Goal: Navigation & Orientation: Find specific page/section

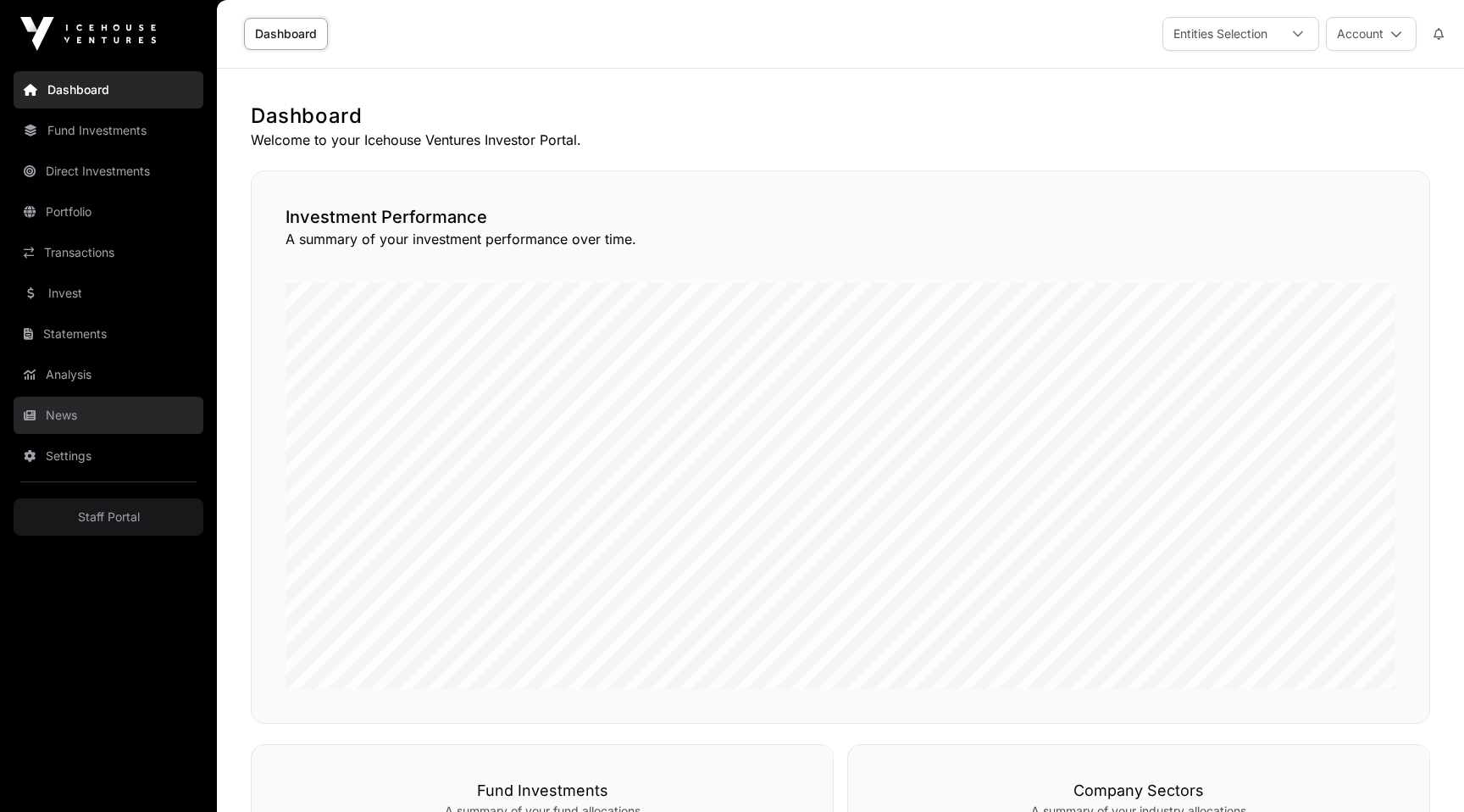
click at [67, 433] on link "News" at bounding box center [107, 415] width 189 height 38
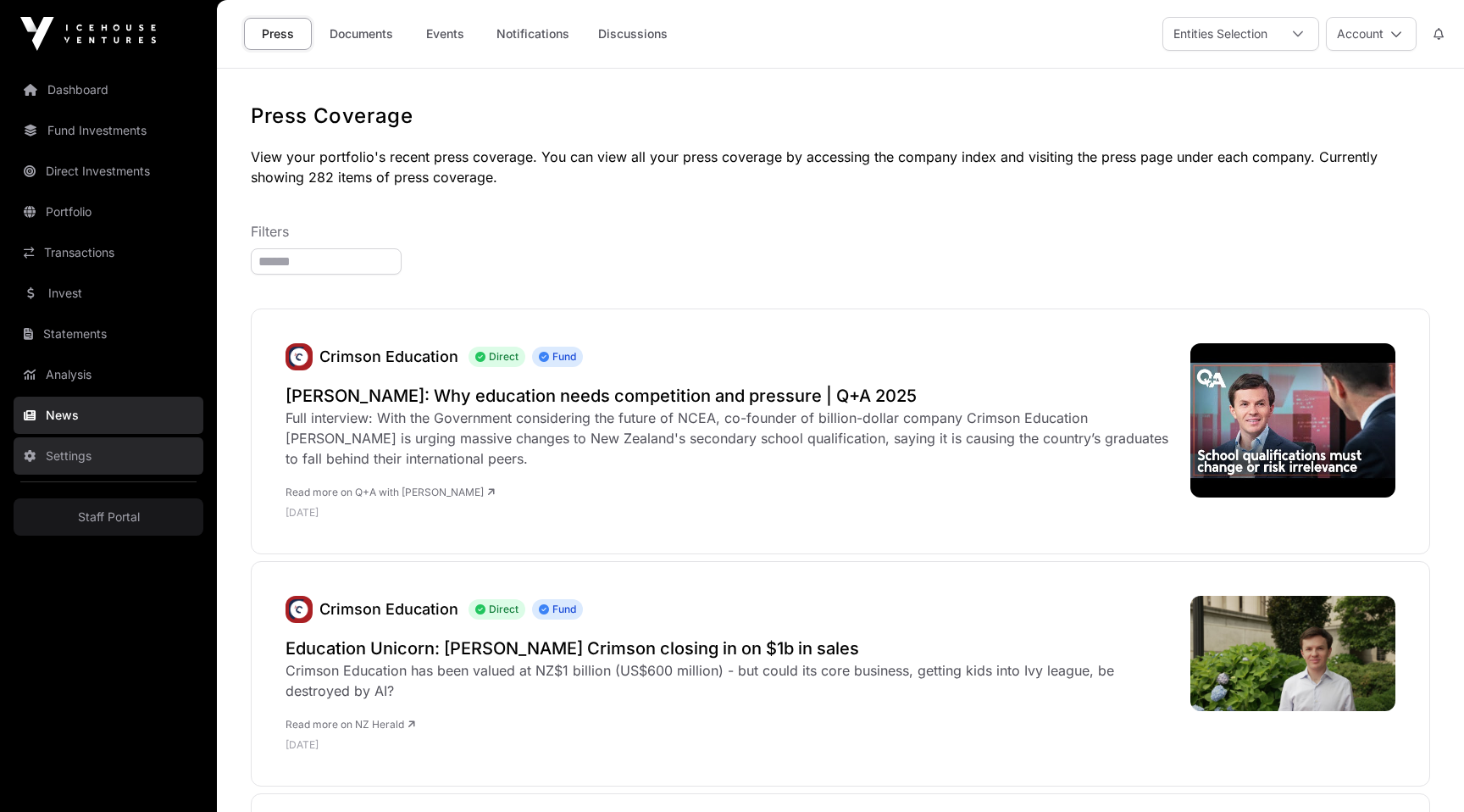
click at [53, 463] on link "Settings" at bounding box center [107, 456] width 189 height 38
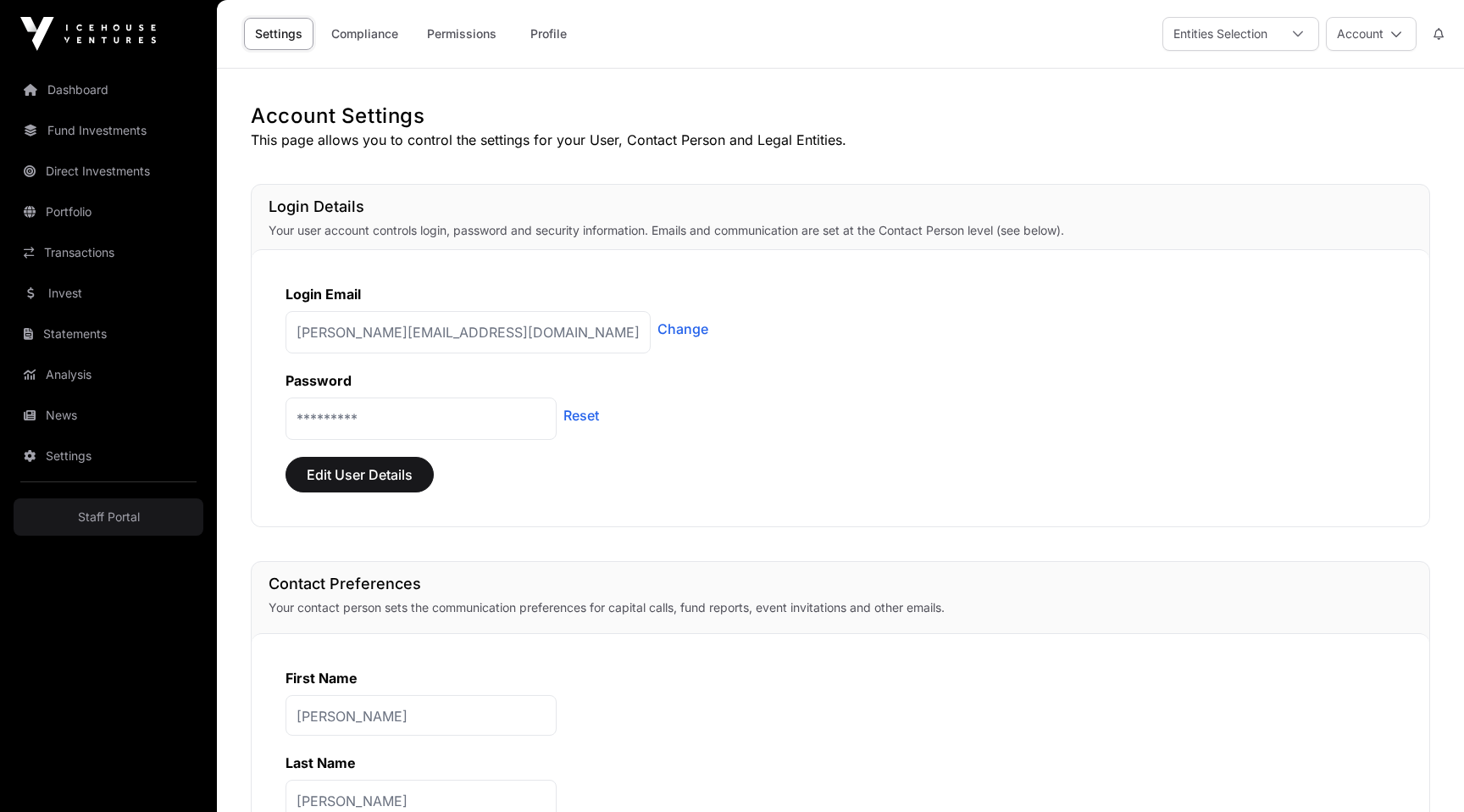
click at [1233, 432] on div "********* Reset" at bounding box center [840, 415] width 1110 height 49
click at [980, 190] on div "Login Details Your user account controls login, password and security informati…" at bounding box center [840, 217] width 1178 height 64
click at [48, 86] on link "Dashboard" at bounding box center [107, 90] width 189 height 38
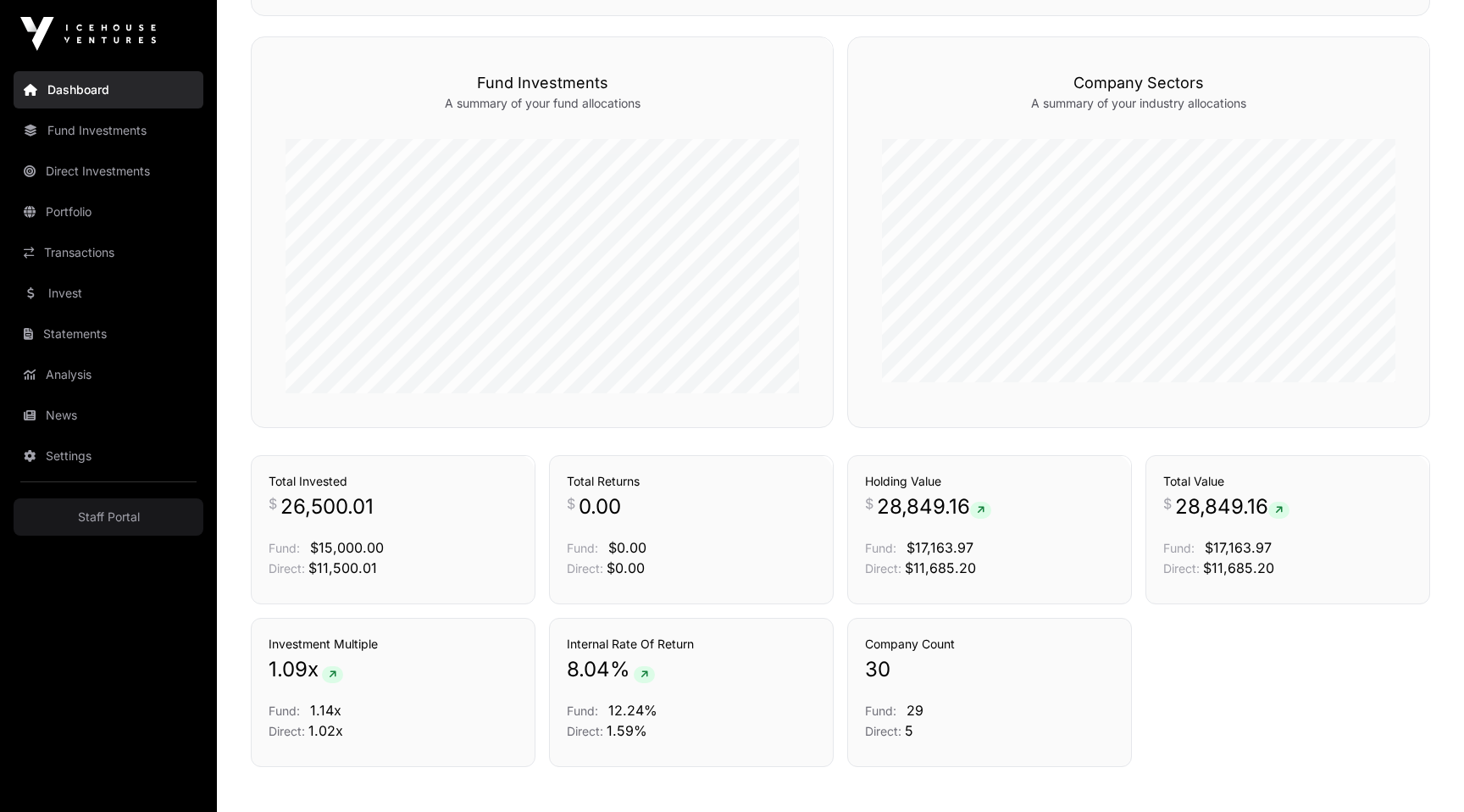
scroll to position [805, 0]
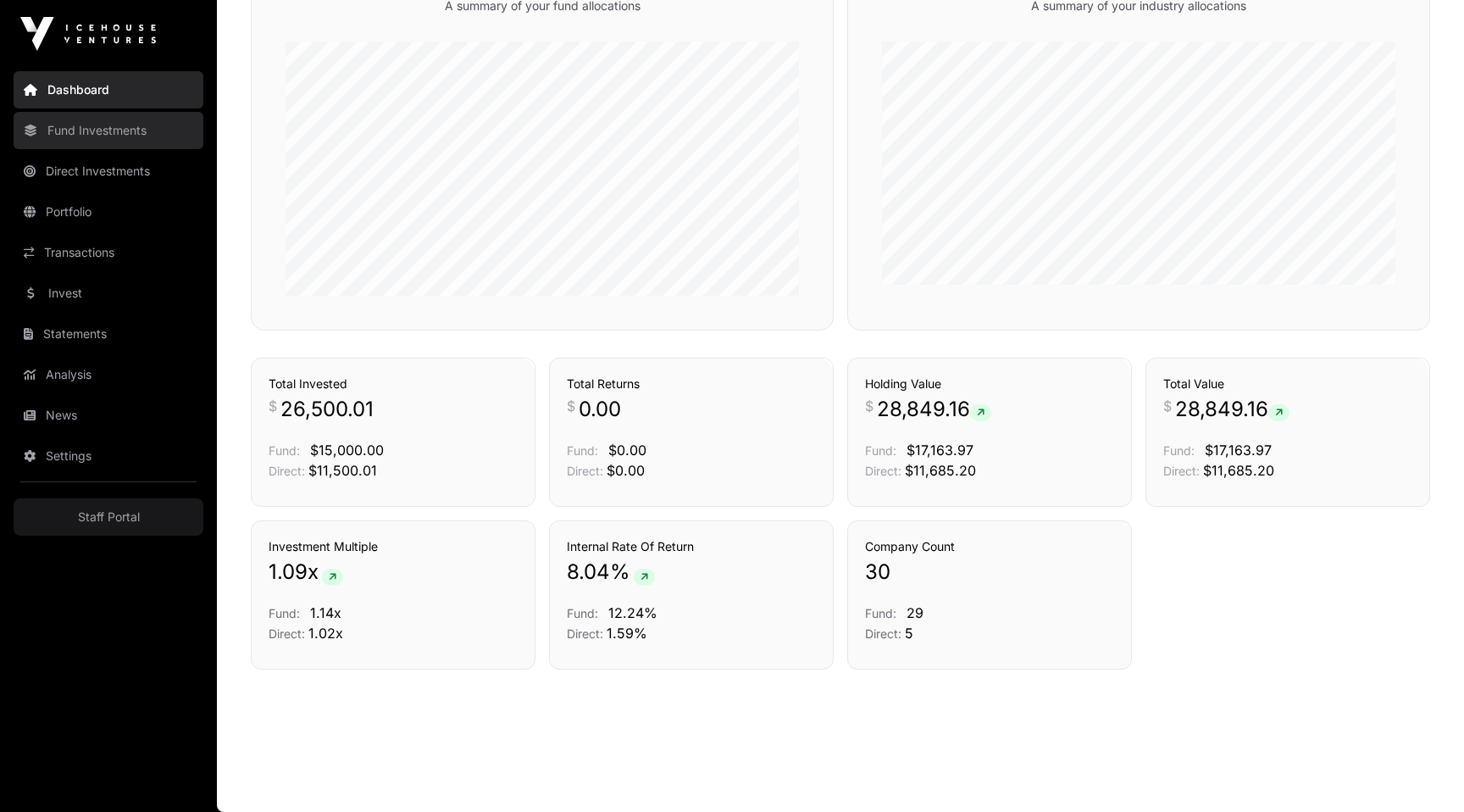
click at [114, 132] on link "Fund Investments" at bounding box center [107, 131] width 189 height 38
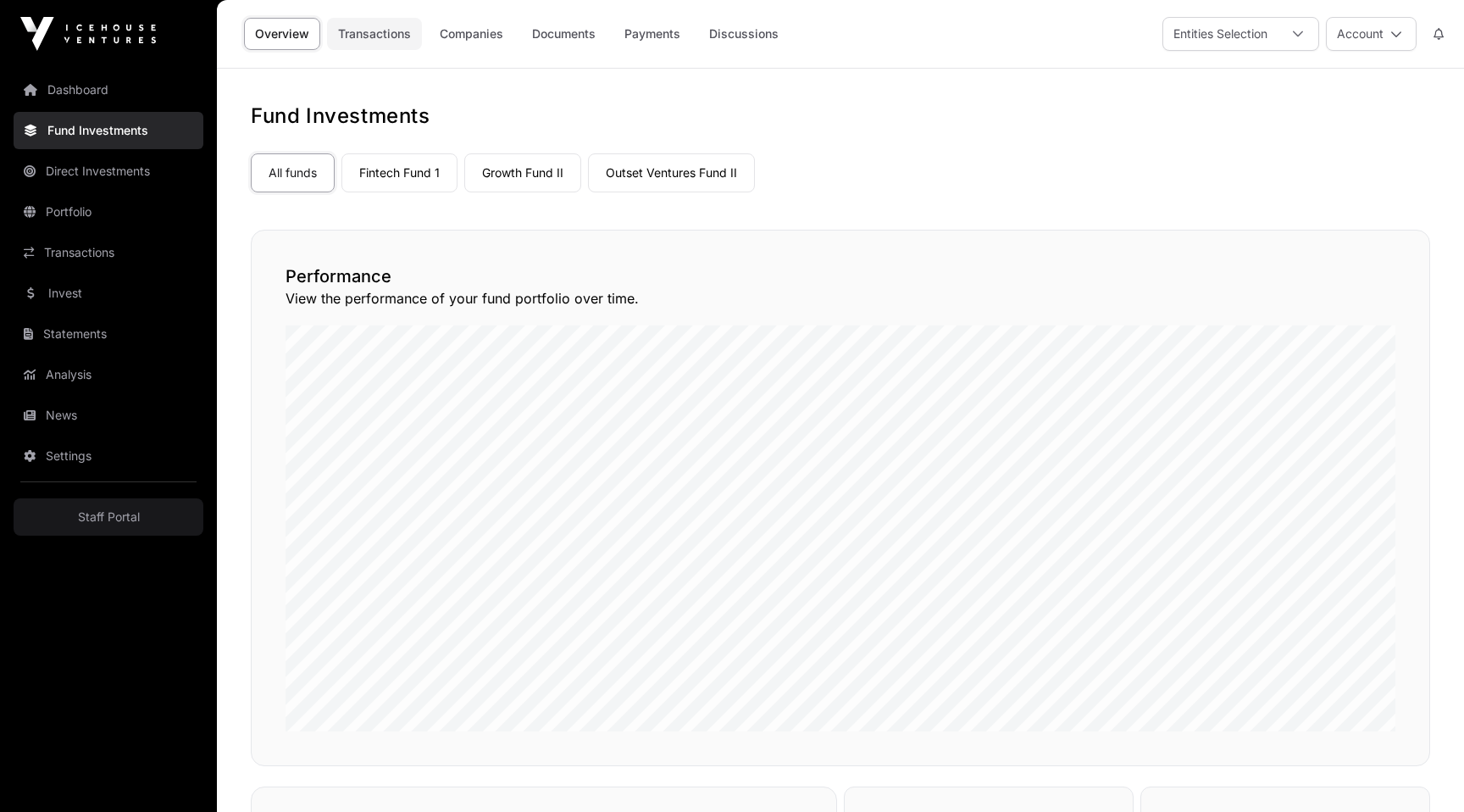
click at [364, 28] on link "Transactions" at bounding box center [374, 34] width 95 height 32
click at [462, 41] on link "Companies" at bounding box center [471, 34] width 86 height 32
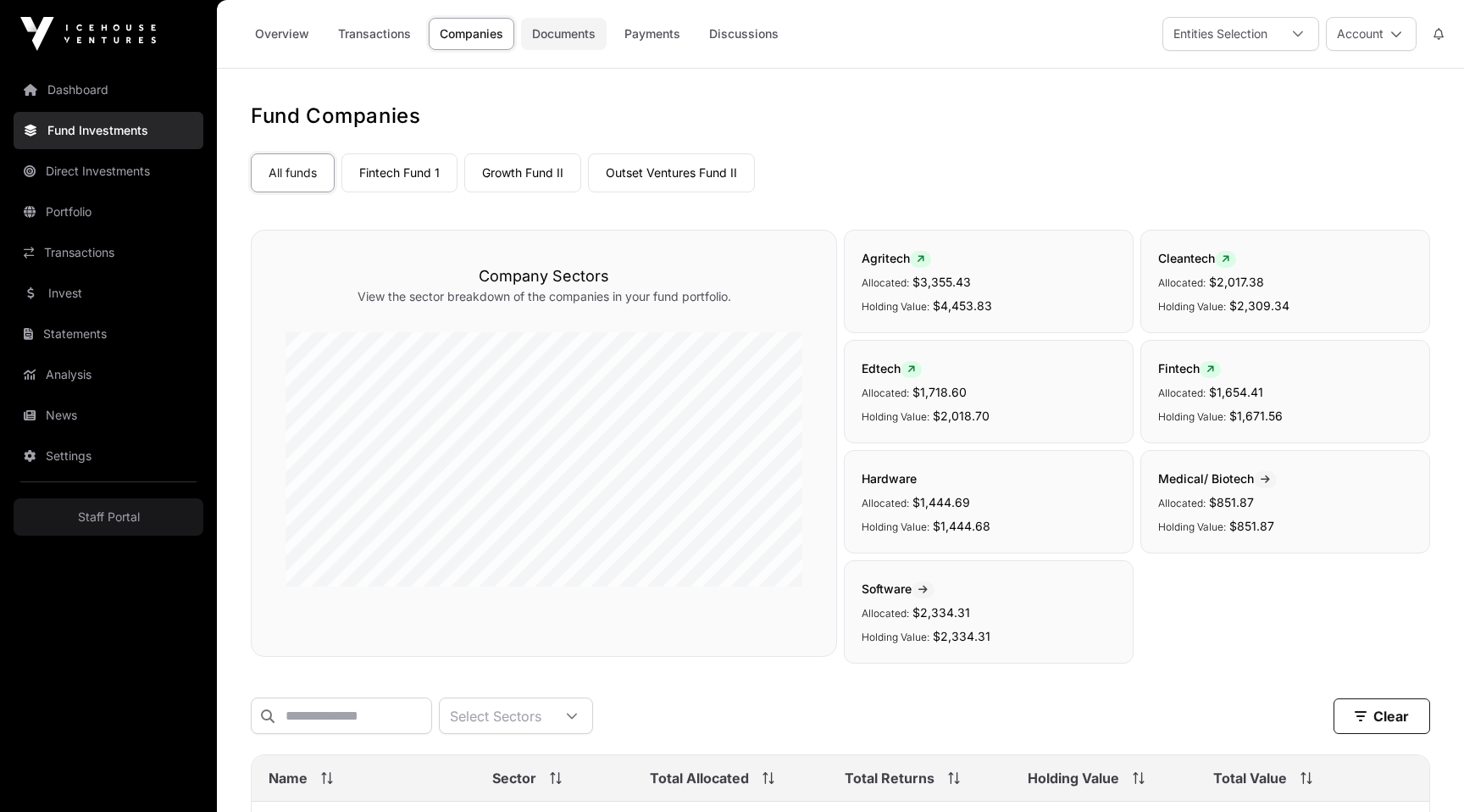
click at [546, 38] on link "Documents" at bounding box center [563, 34] width 86 height 32
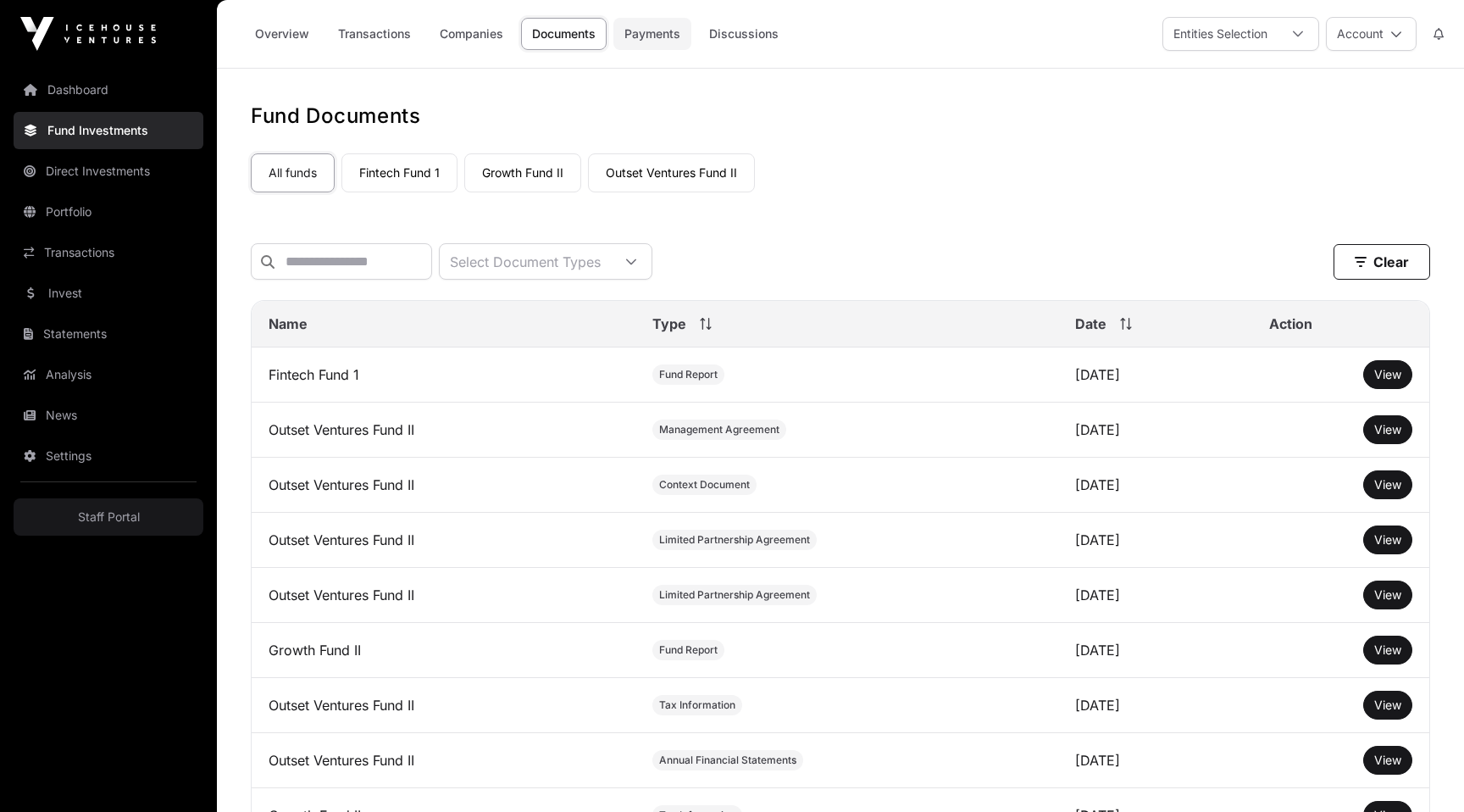
click at [649, 31] on link "Payments" at bounding box center [652, 34] width 78 height 32
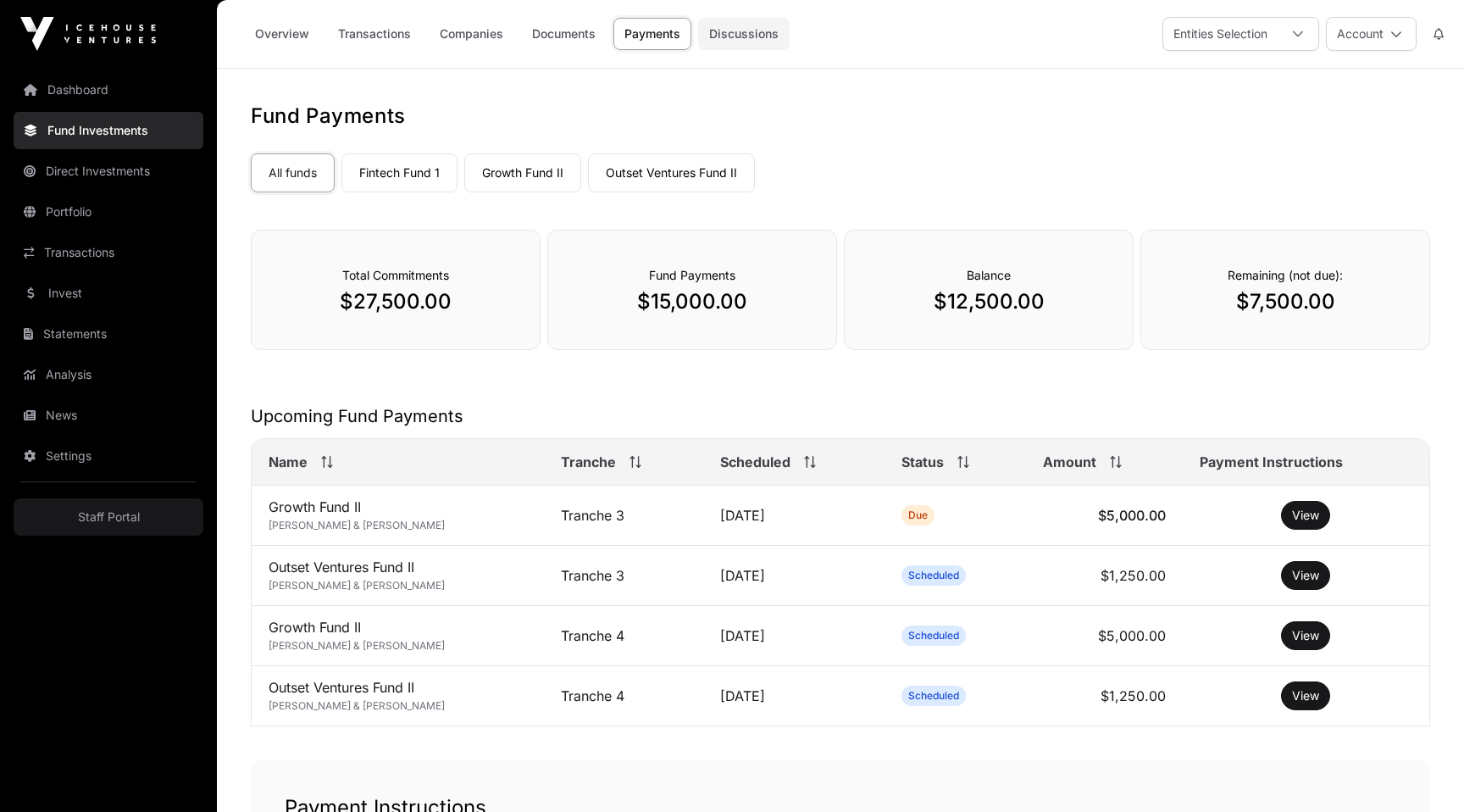
click at [738, 31] on link "Discussions" at bounding box center [743, 34] width 91 height 32
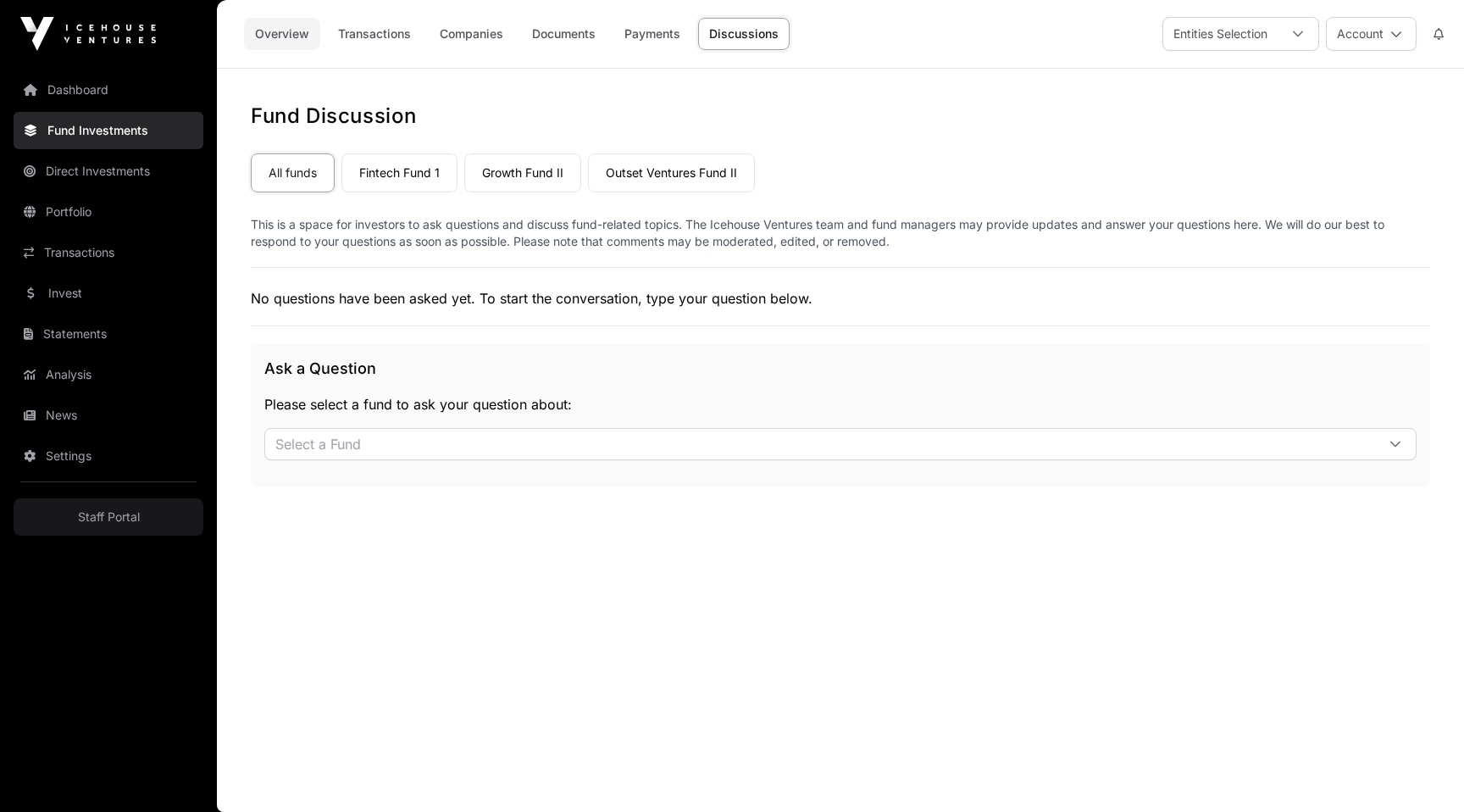
click at [305, 36] on link "Overview" at bounding box center [282, 34] width 76 height 32
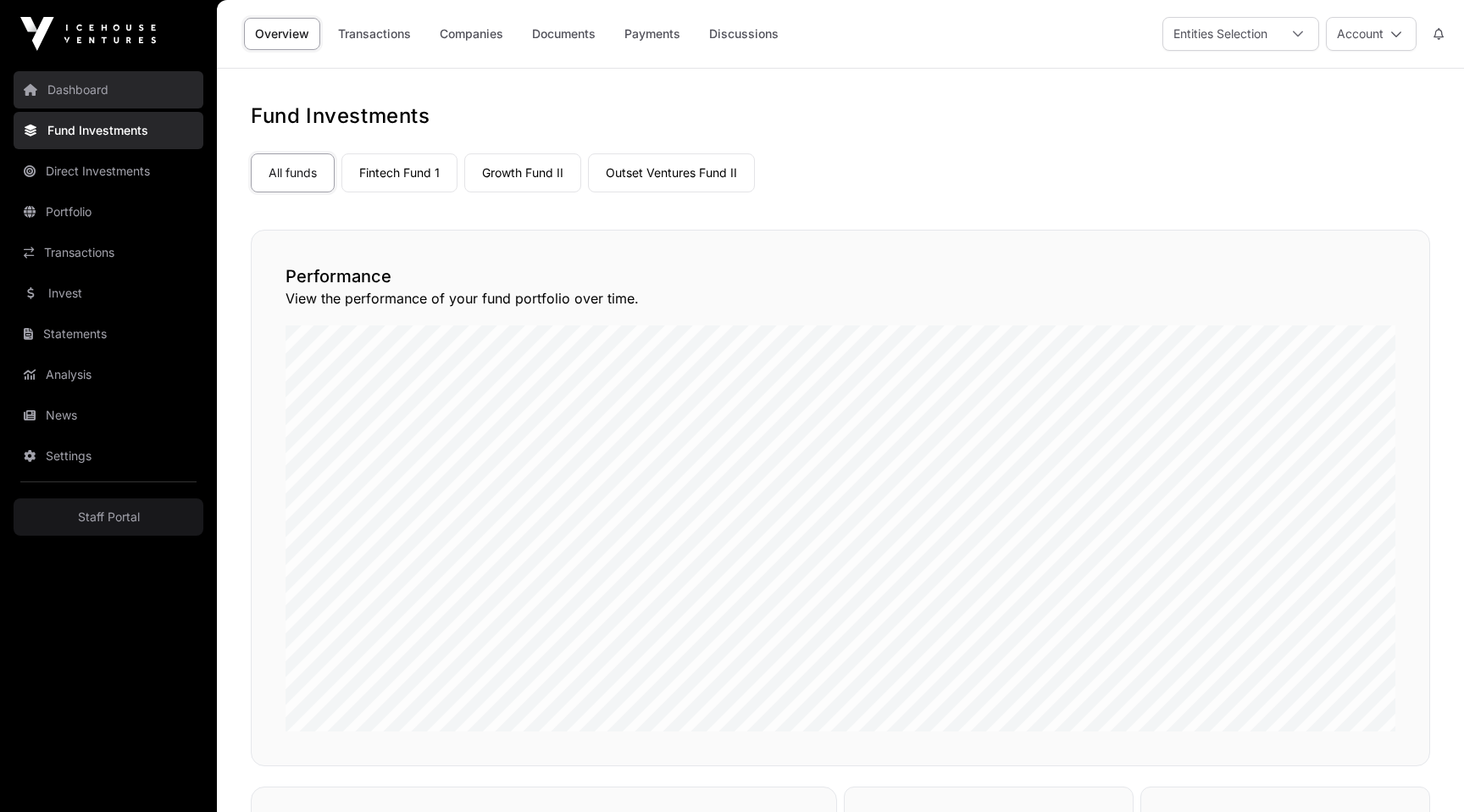
click at [63, 94] on link "Dashboard" at bounding box center [107, 90] width 189 height 38
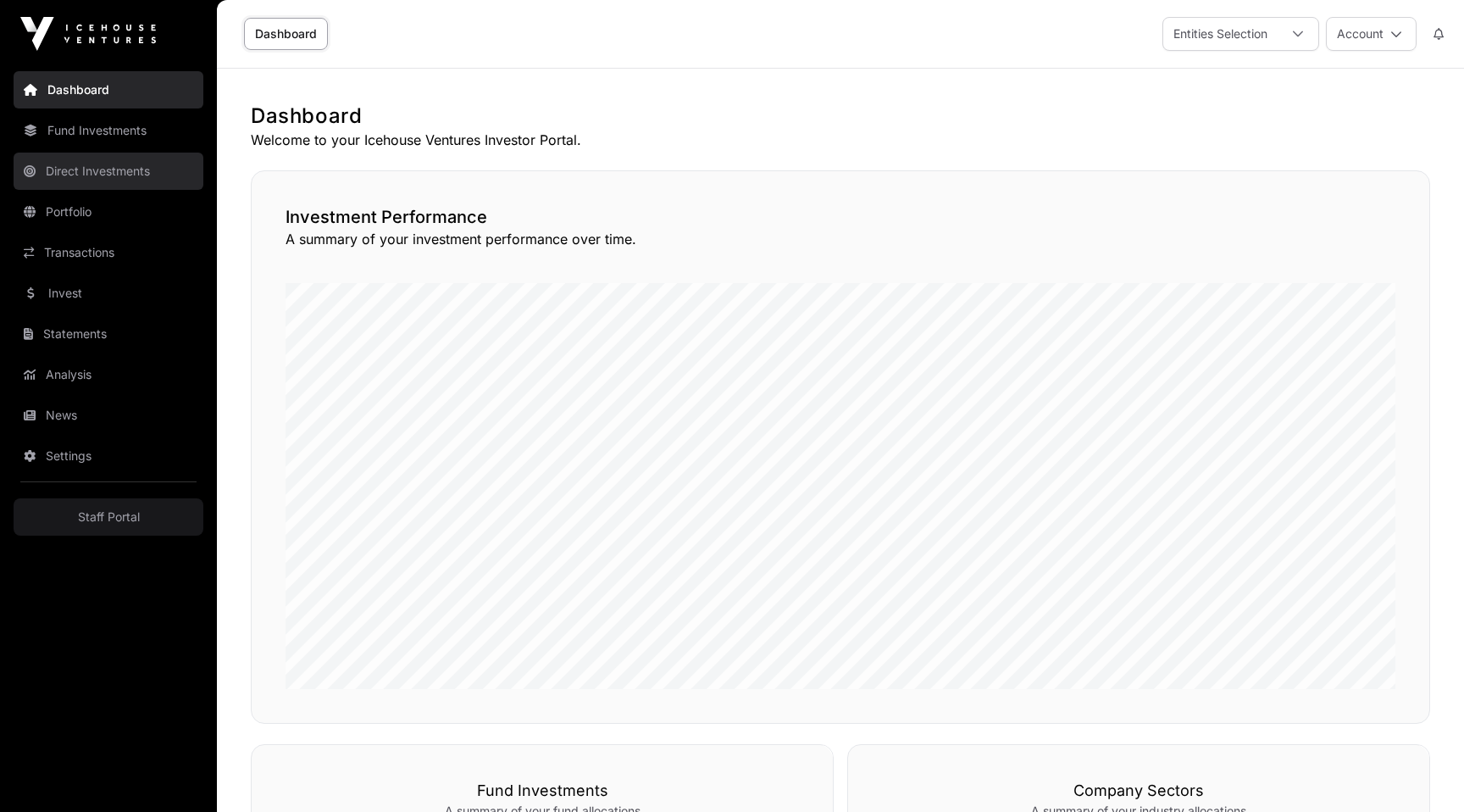
click at [92, 181] on link "Direct Investments" at bounding box center [107, 171] width 189 height 38
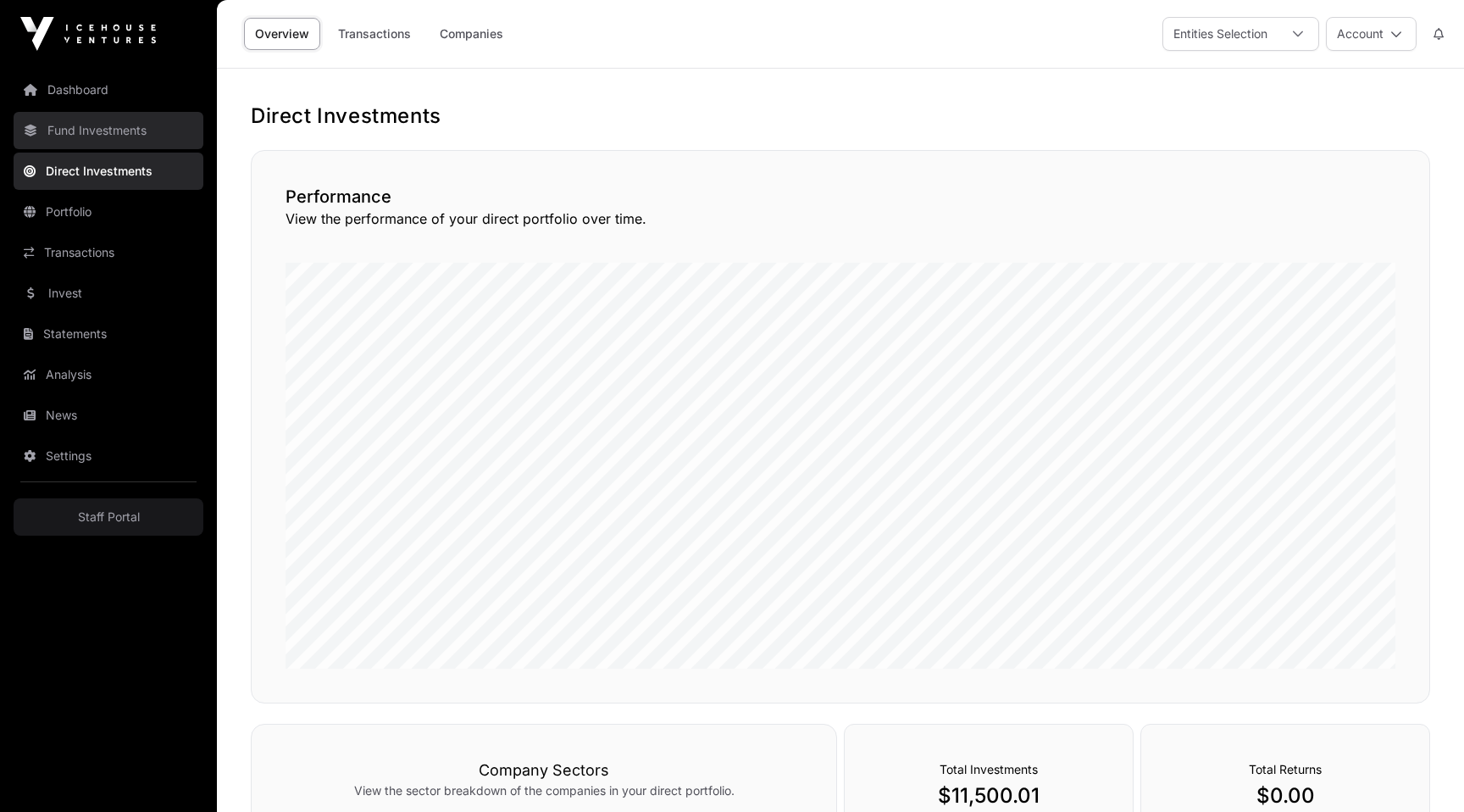
click at [83, 138] on link "Fund Investments" at bounding box center [107, 131] width 189 height 38
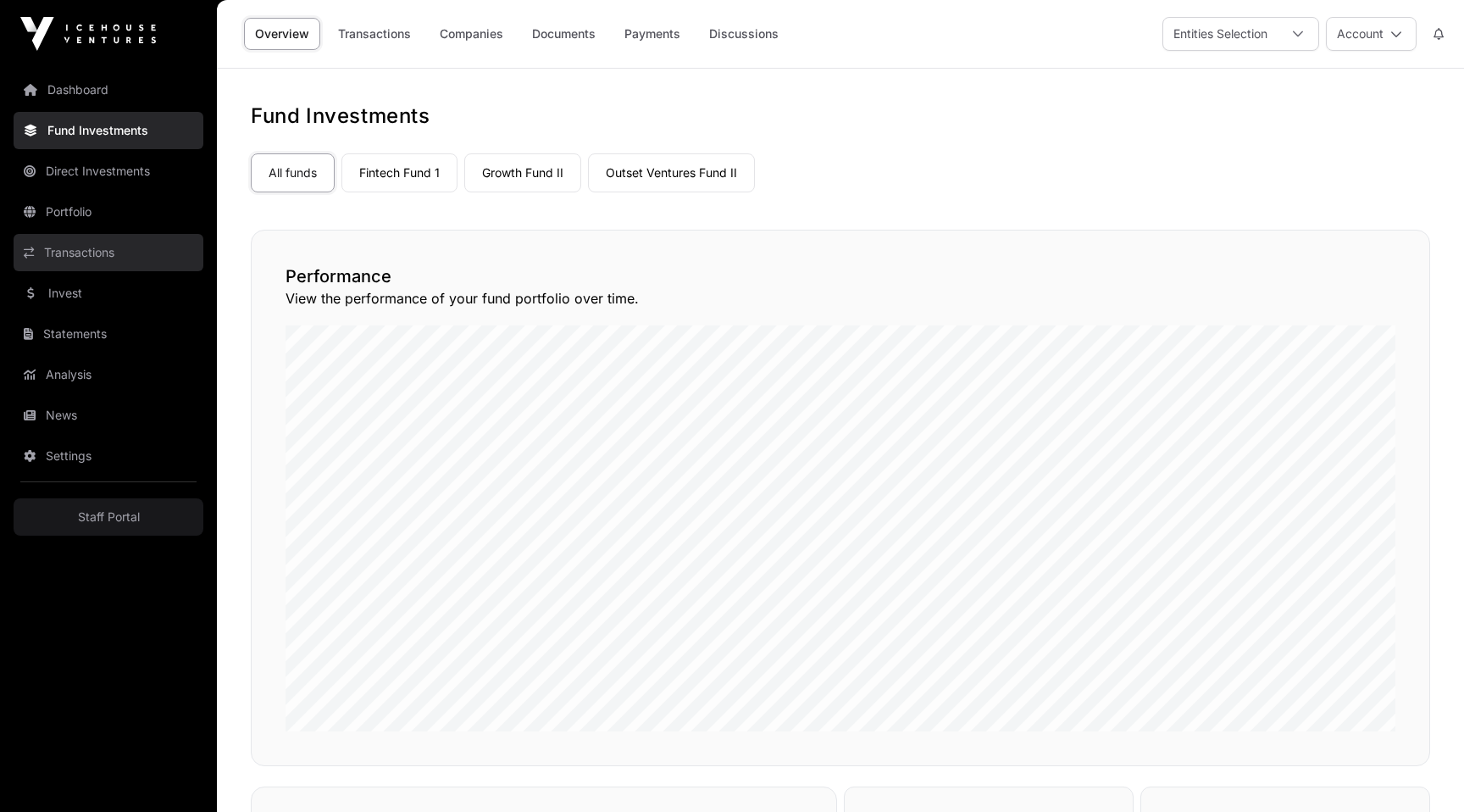
click at [92, 250] on link "Transactions" at bounding box center [107, 252] width 189 height 38
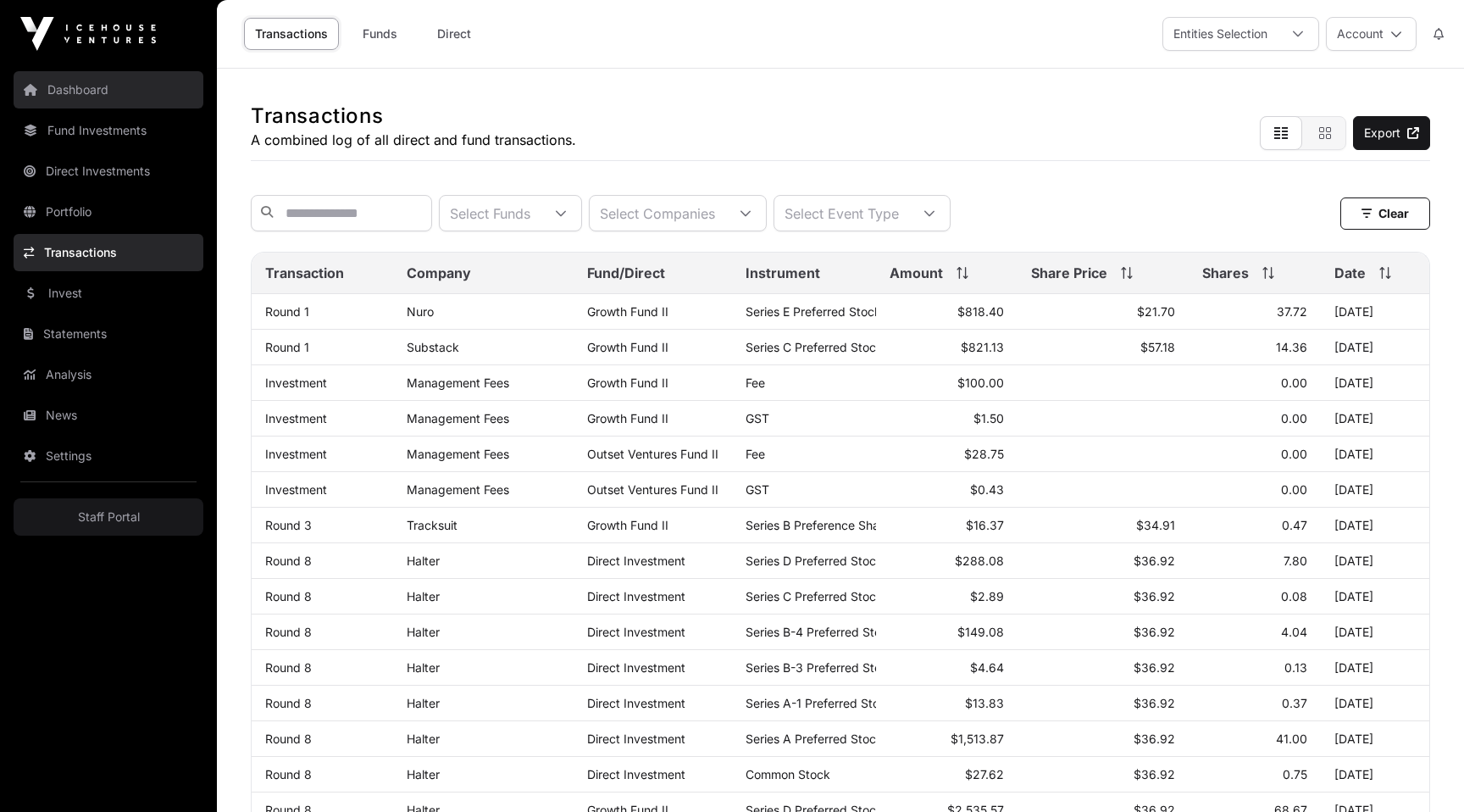
click at [57, 97] on link "Dashboard" at bounding box center [107, 90] width 189 height 38
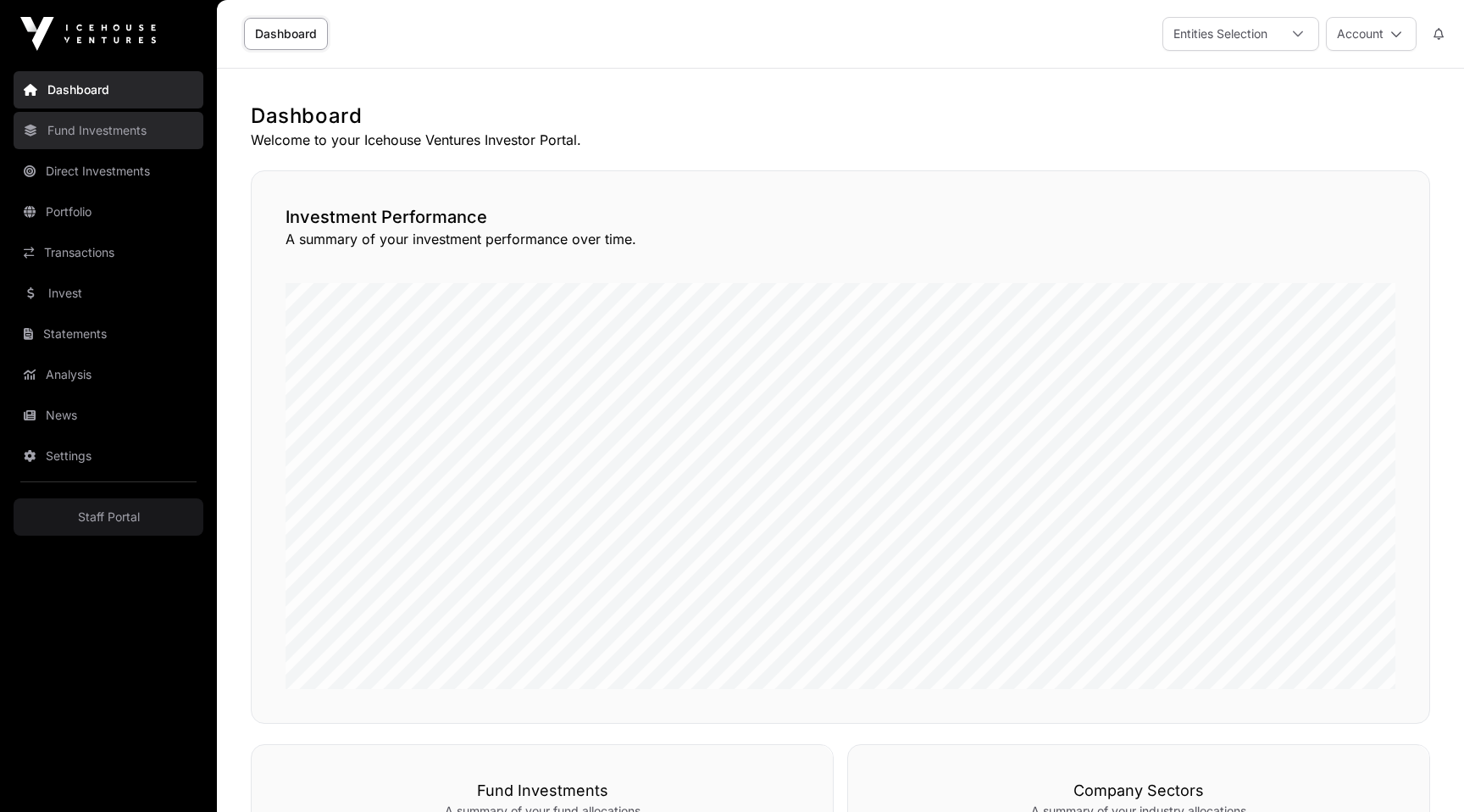
click at [75, 136] on link "Fund Investments" at bounding box center [107, 131] width 189 height 38
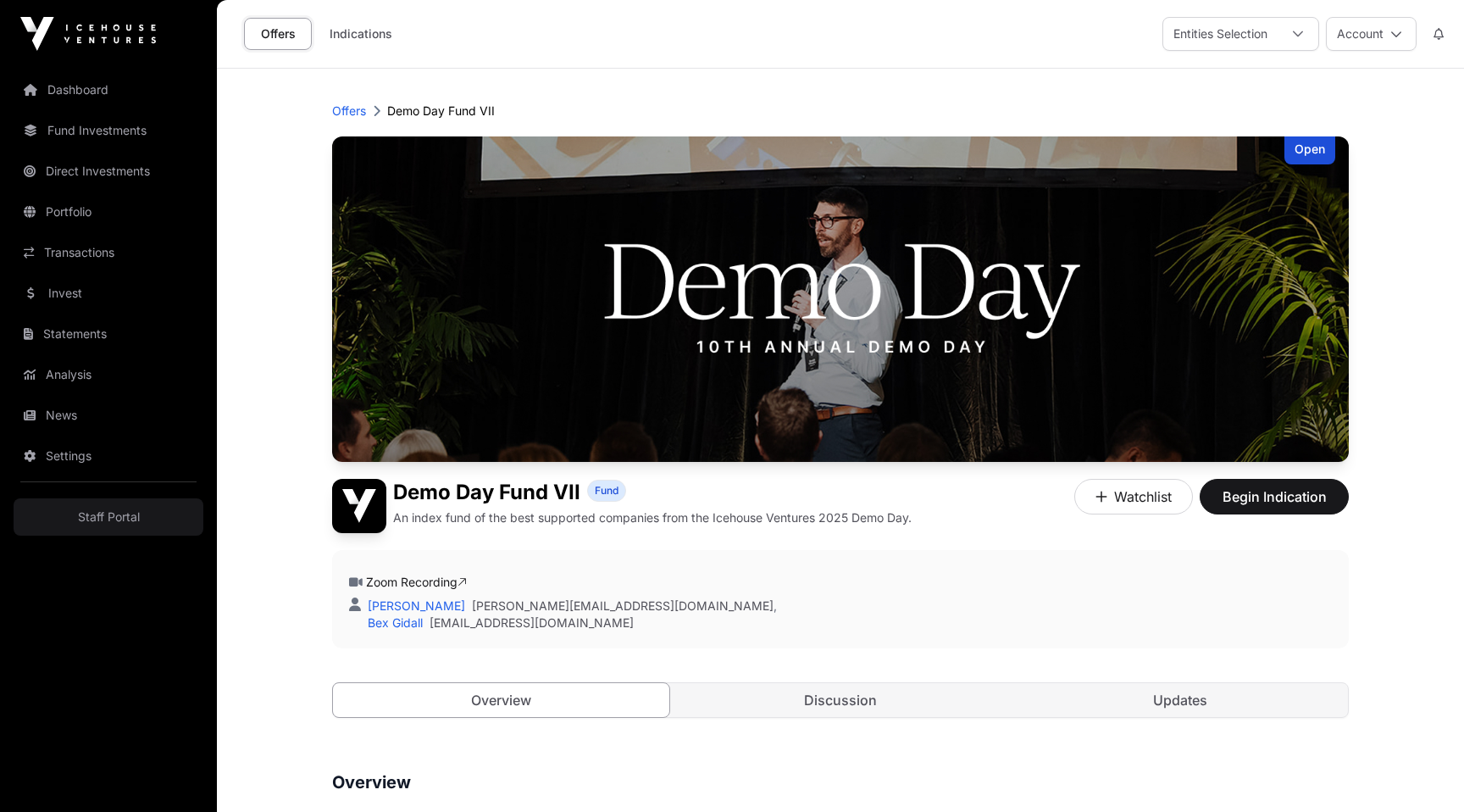
scroll to position [60, 0]
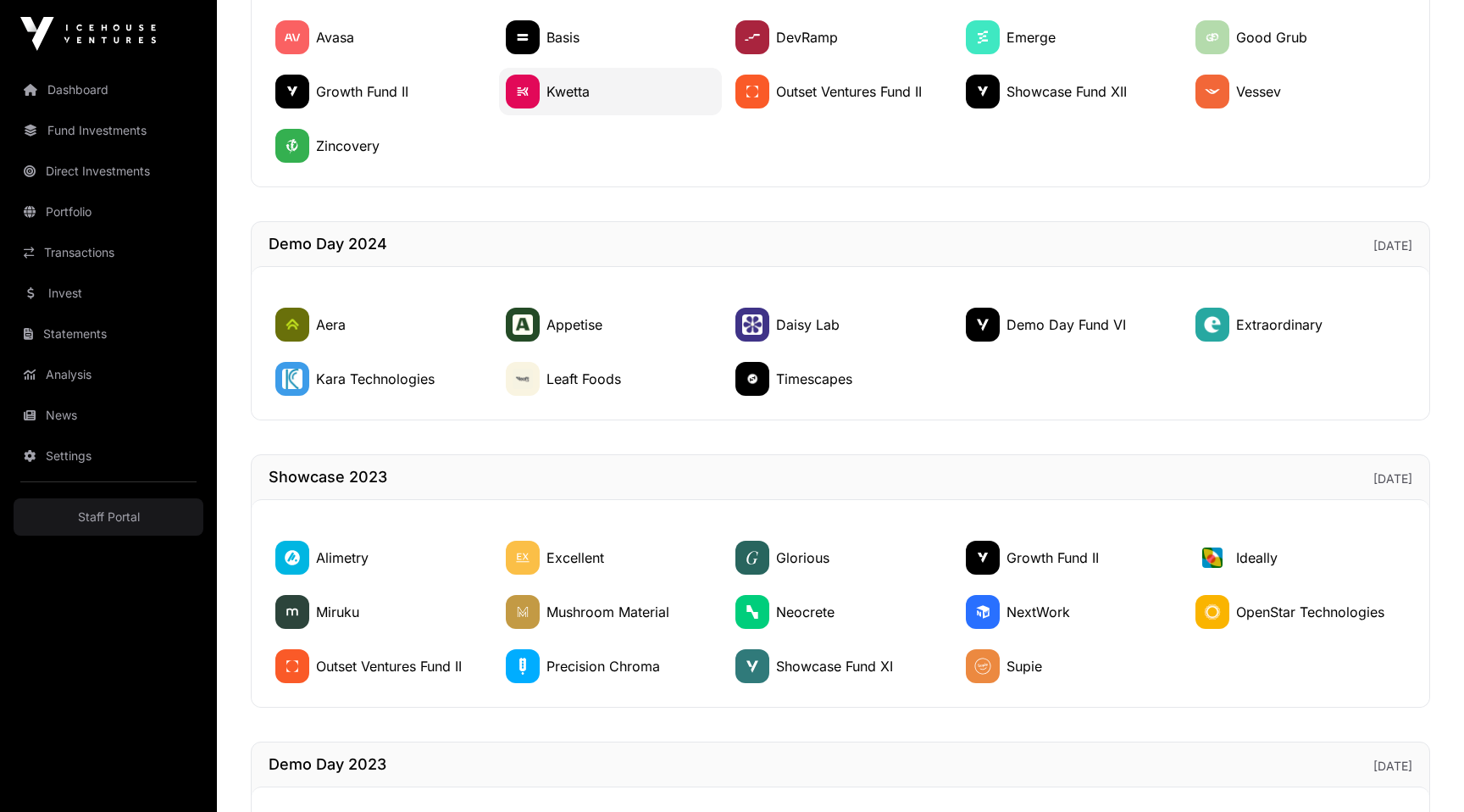
scroll to position [903, 0]
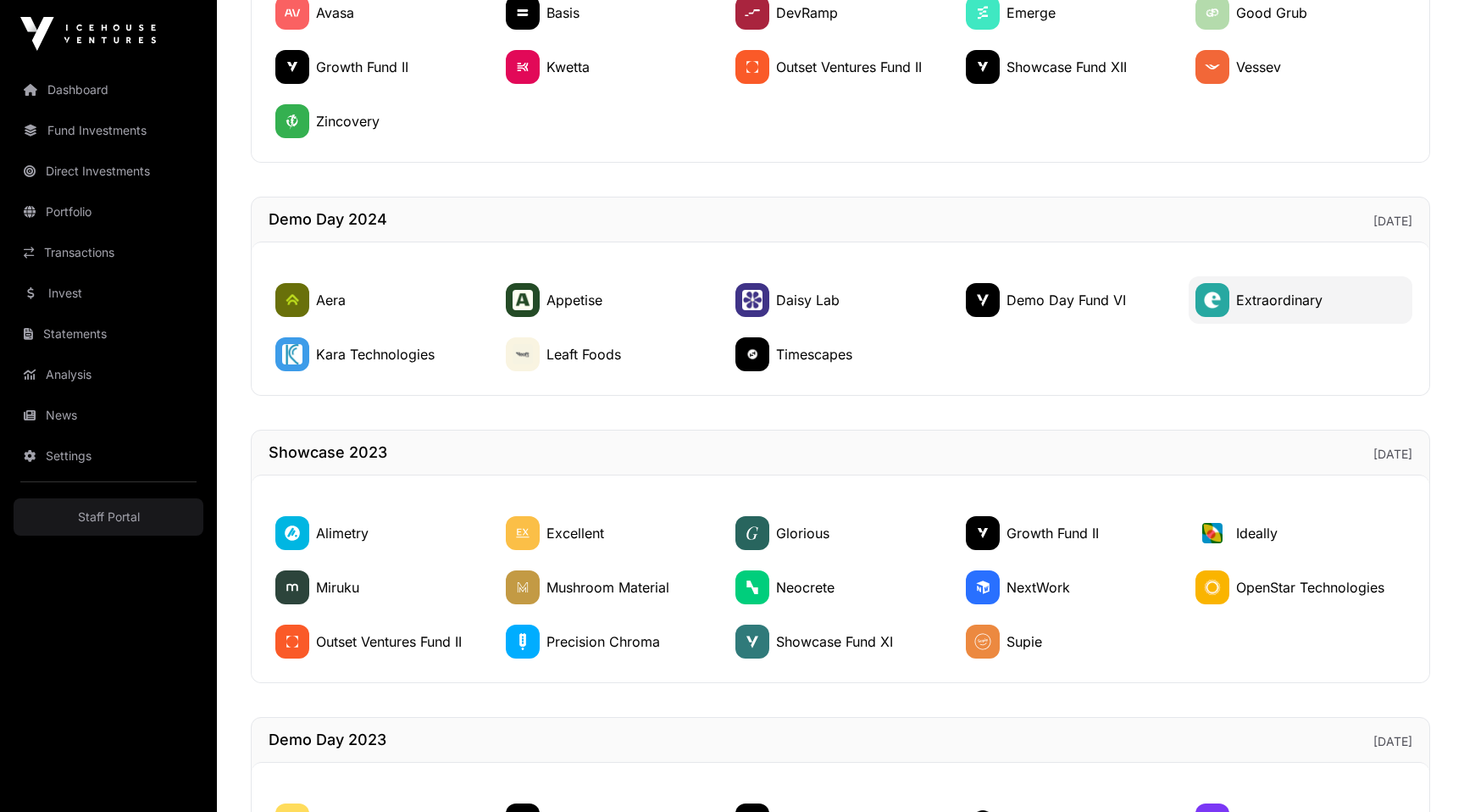
click at [1250, 290] on h1 "Extraordinary" at bounding box center [1279, 300] width 87 height 21
click at [1098, 300] on span "Demo Day Fund VI" at bounding box center [1066, 300] width 120 height 17
click at [814, 299] on span "Daisy Lab" at bounding box center [807, 300] width 63 height 17
click at [810, 417] on div "Showcase 2025 [DATE] Aether Aspiring Materials DataMasque [PERSON_NAME] Aerospa…" at bounding box center [840, 293] width 1179 height 1929
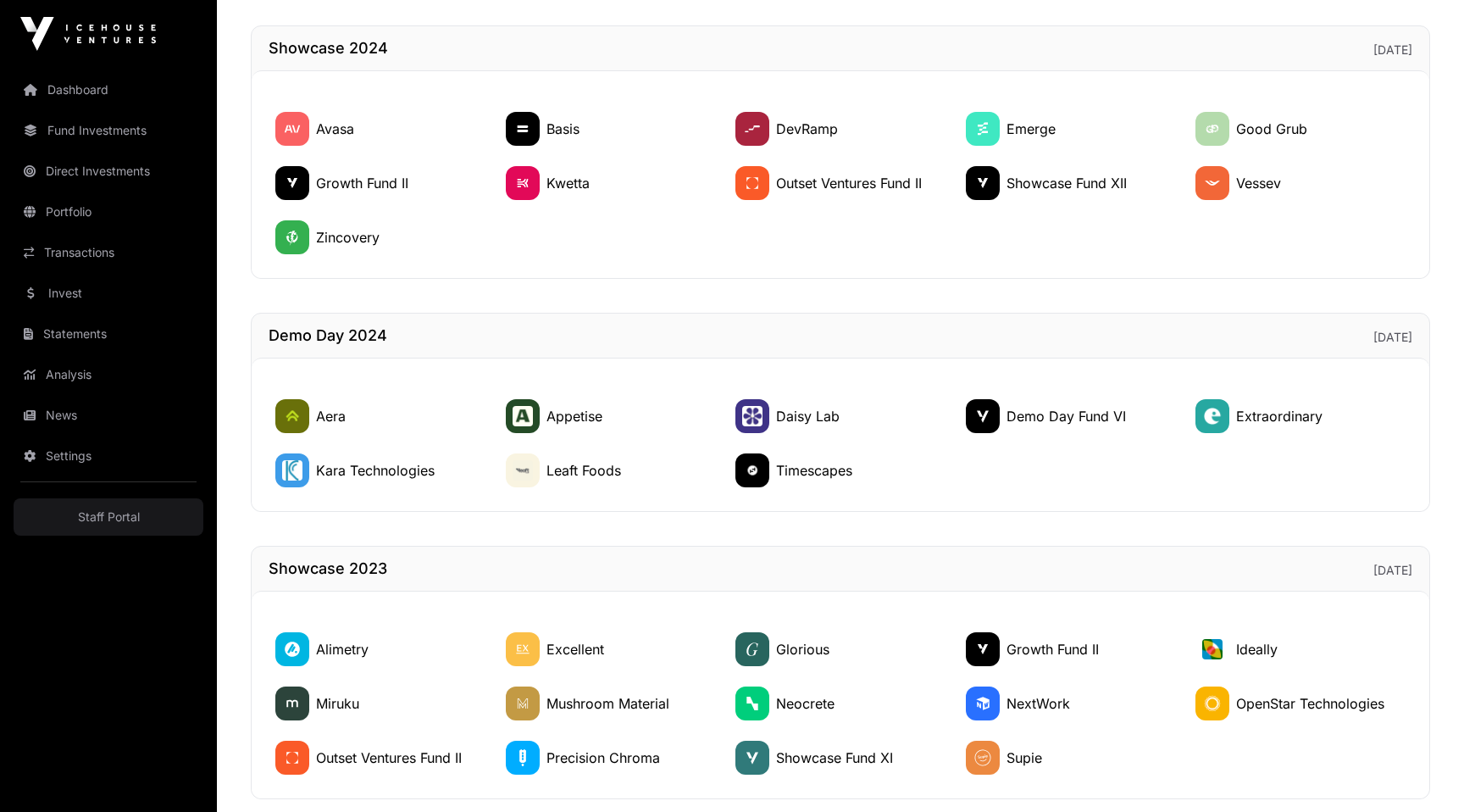
scroll to position [921, 0]
